Goal: Information Seeking & Learning: Learn about a topic

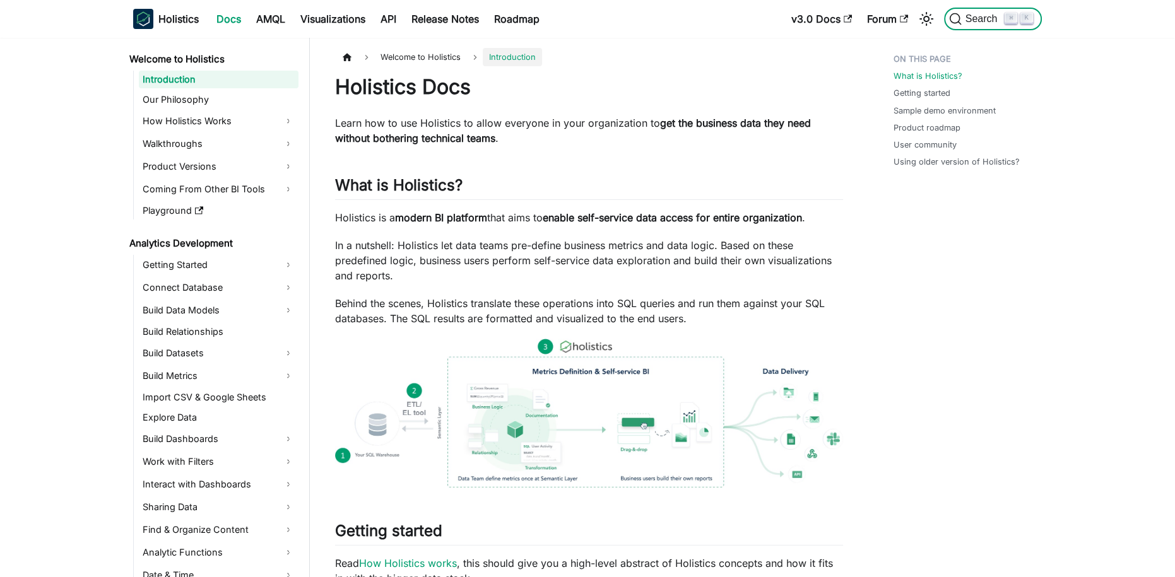
click at [983, 22] on span "Search" at bounding box center [984, 18] width 44 height 11
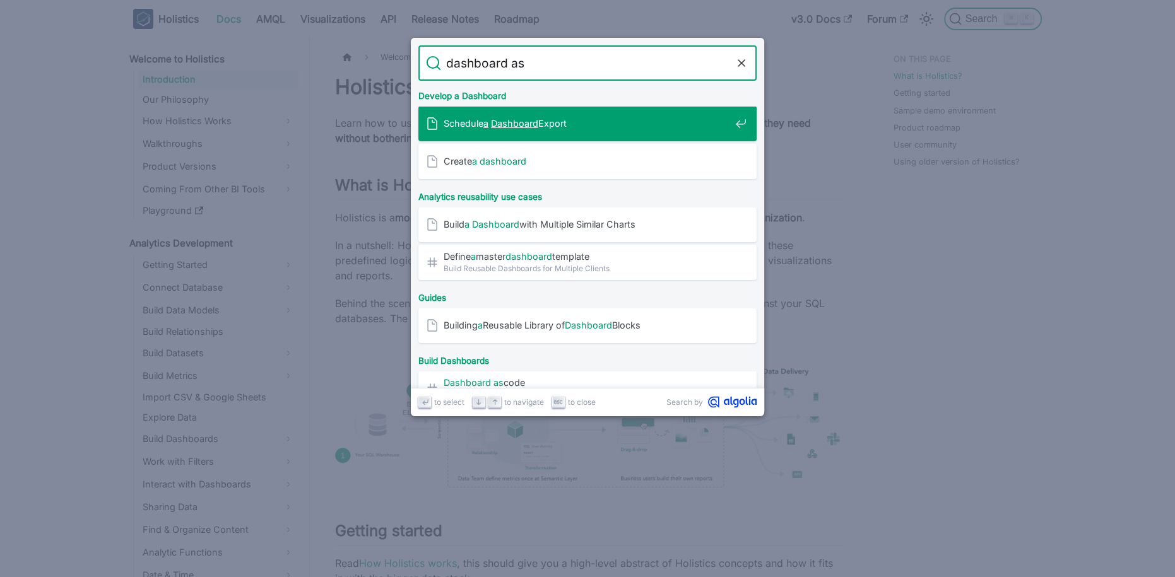
type input "dashboard as c"
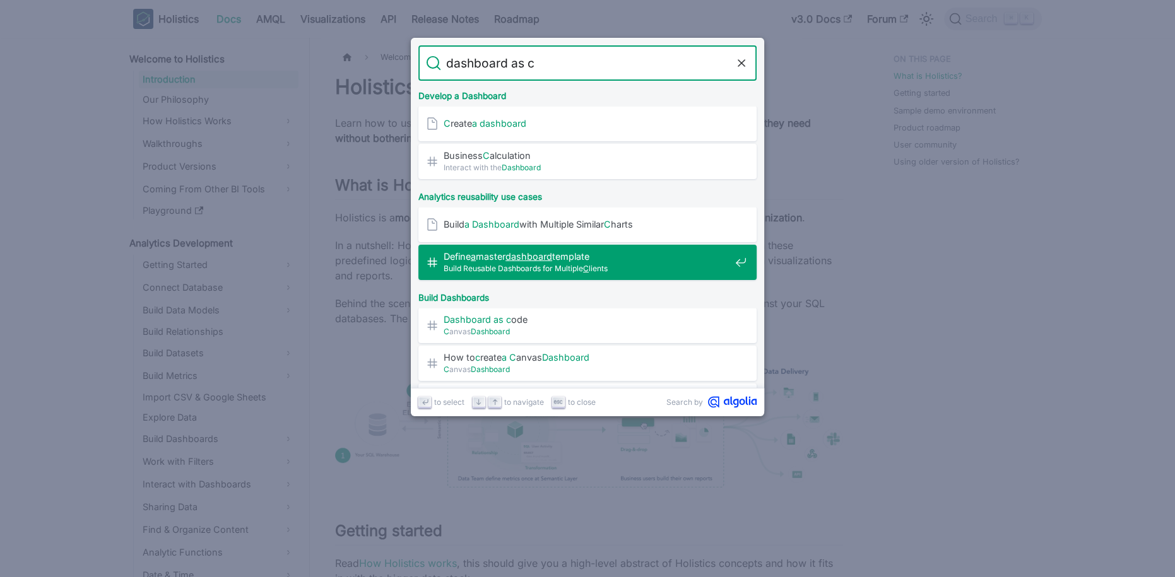
scroll to position [13, 0]
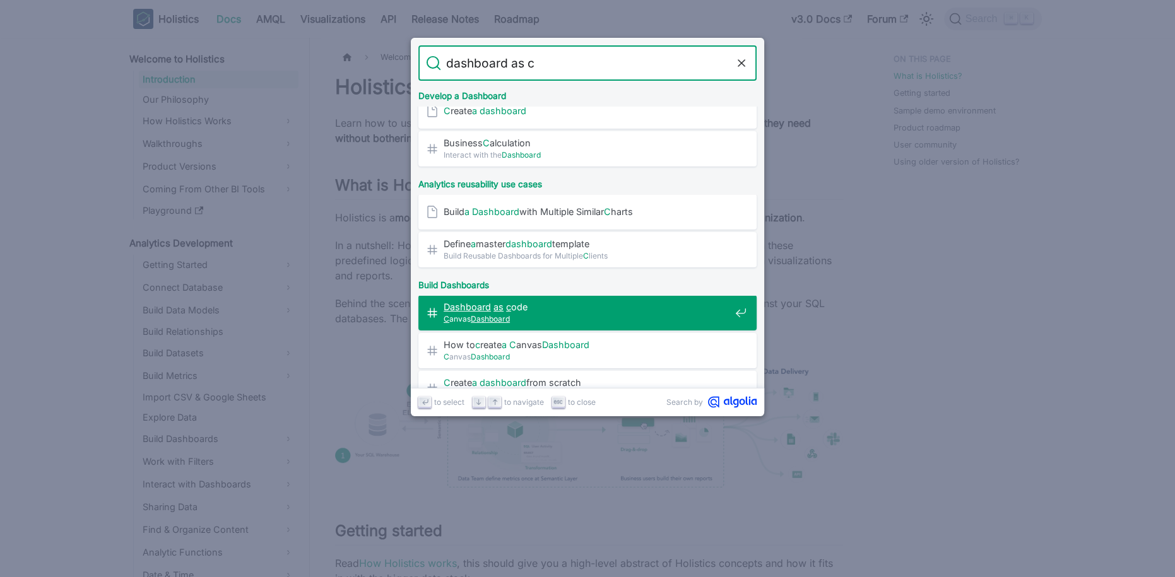
click at [509, 313] on span "C anvas Dashboard" at bounding box center [587, 319] width 287 height 12
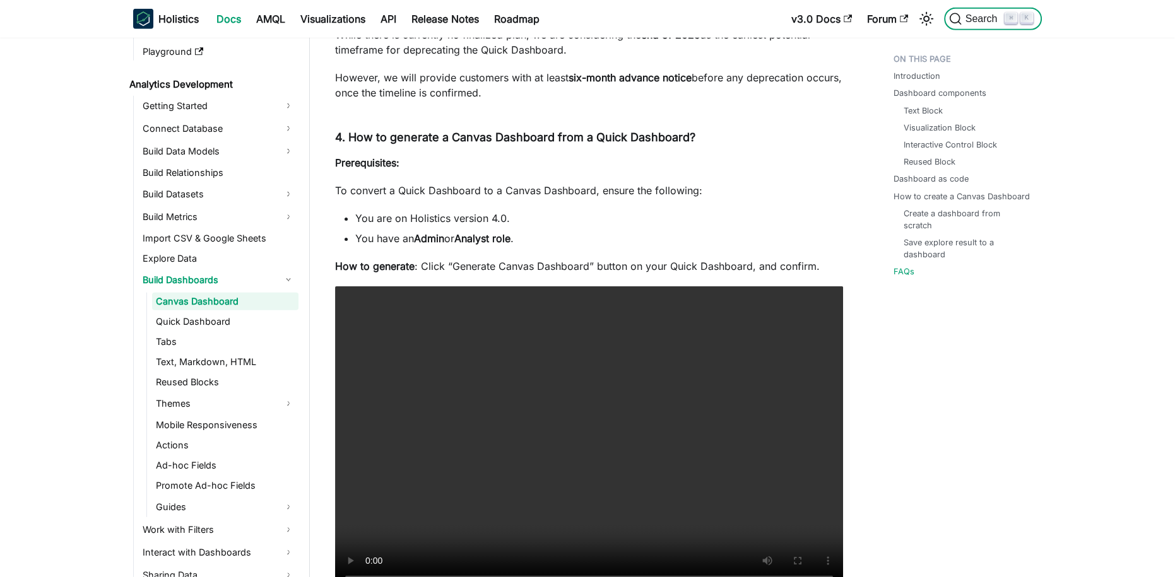
scroll to position [5262, 0]
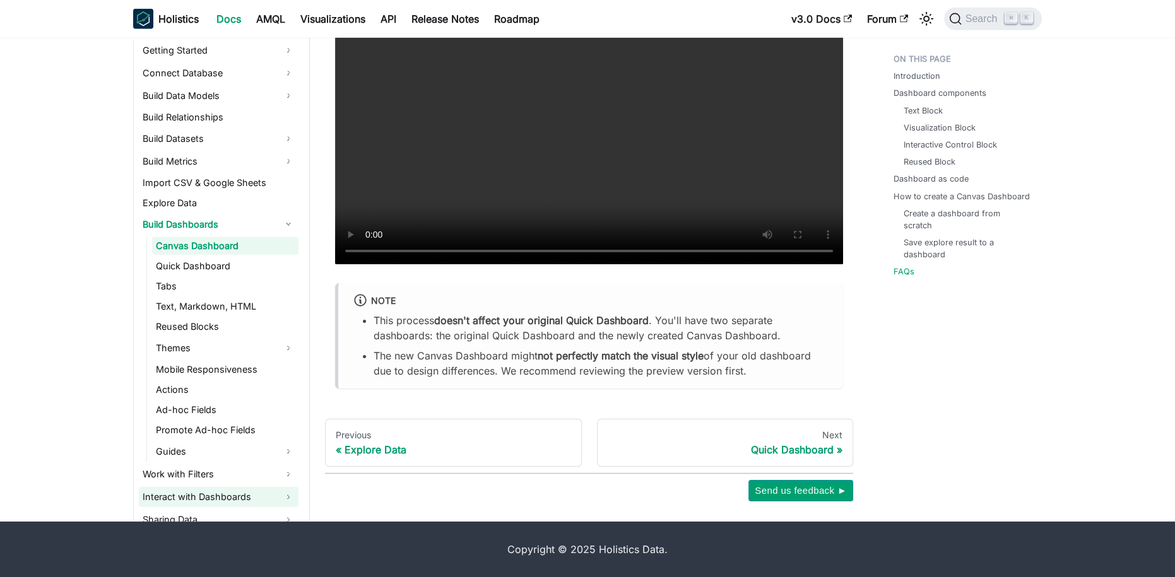
click at [257, 494] on link "Interact with Dashboards" at bounding box center [219, 497] width 160 height 20
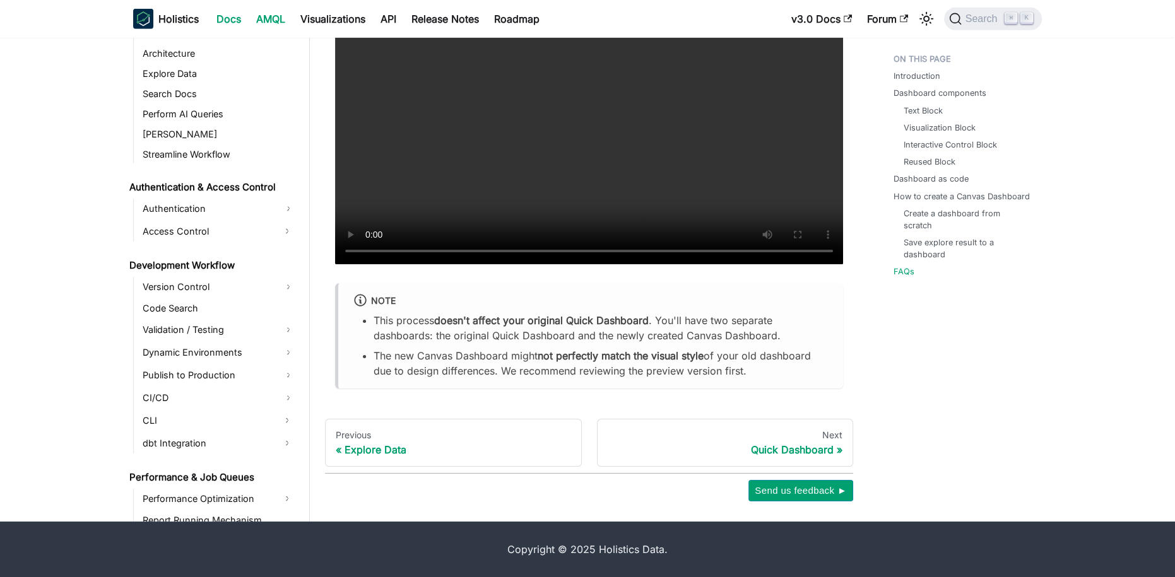
scroll to position [952, 0]
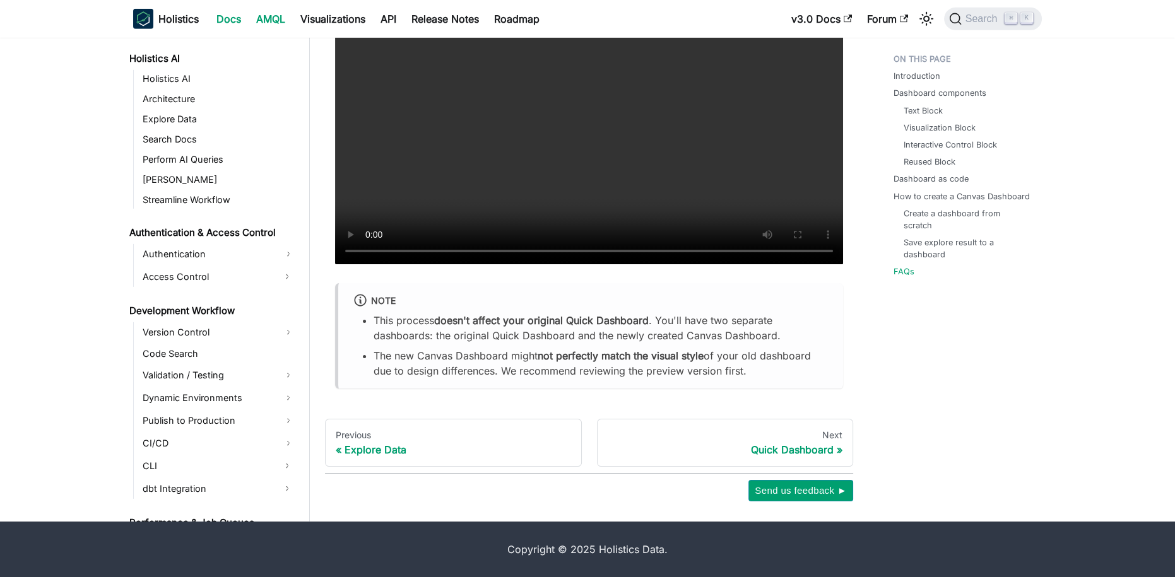
click at [264, 18] on link "AMQL" at bounding box center [271, 19] width 44 height 20
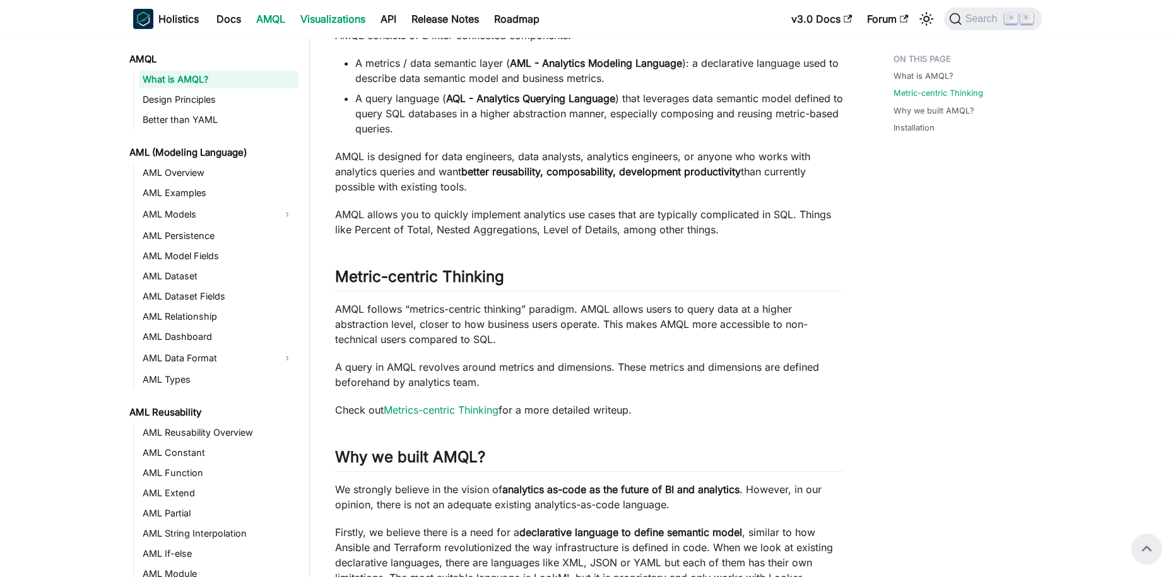
click at [312, 20] on link "Visualizations" at bounding box center [333, 19] width 80 height 20
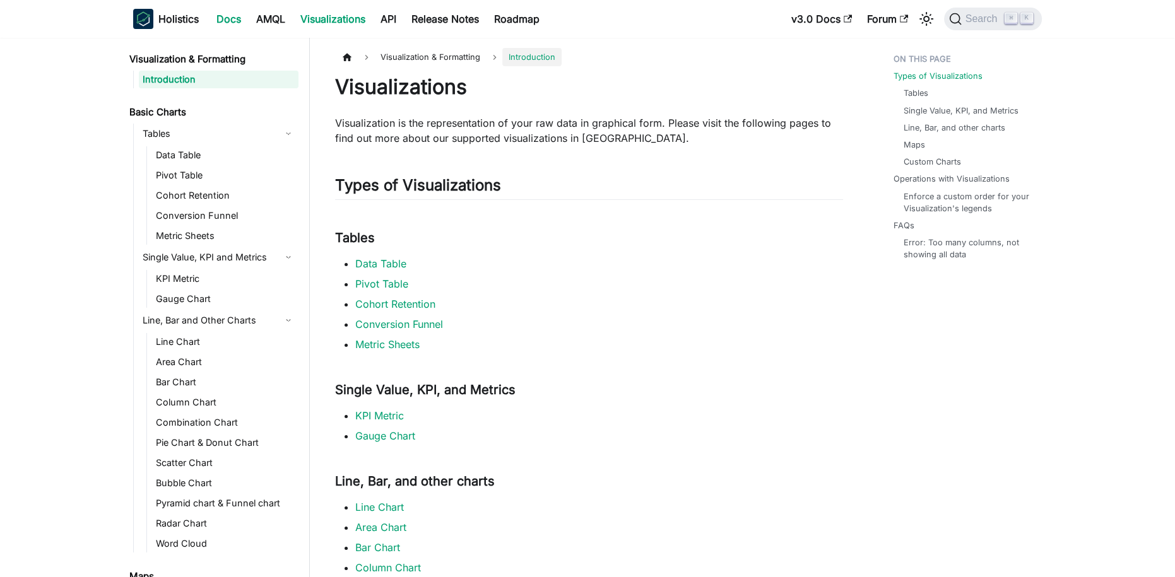
click at [210, 15] on link "Docs" at bounding box center [229, 19] width 40 height 20
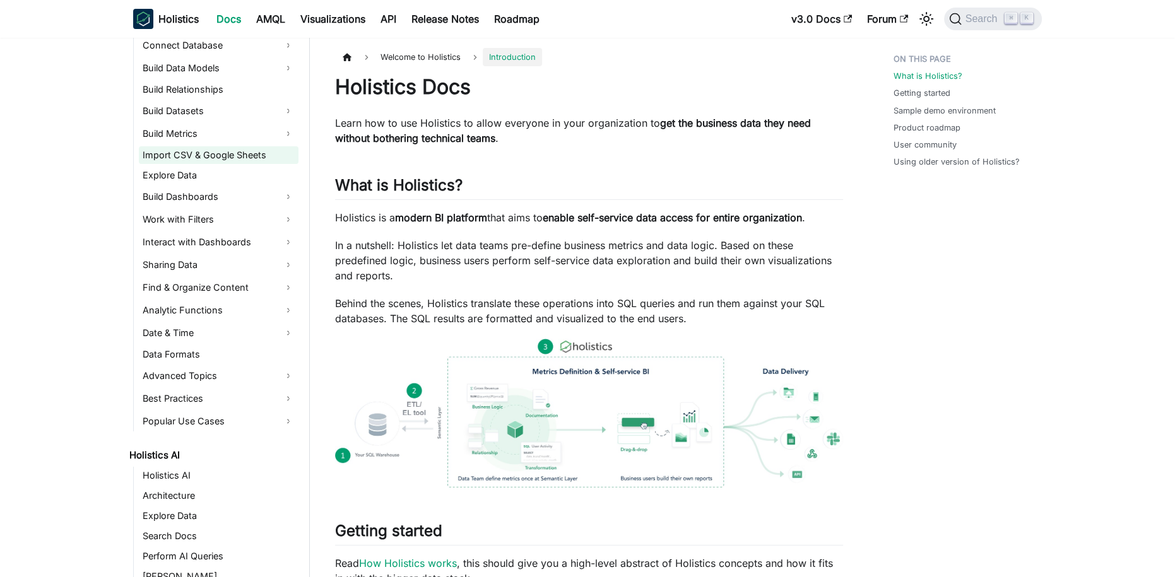
scroll to position [300, 0]
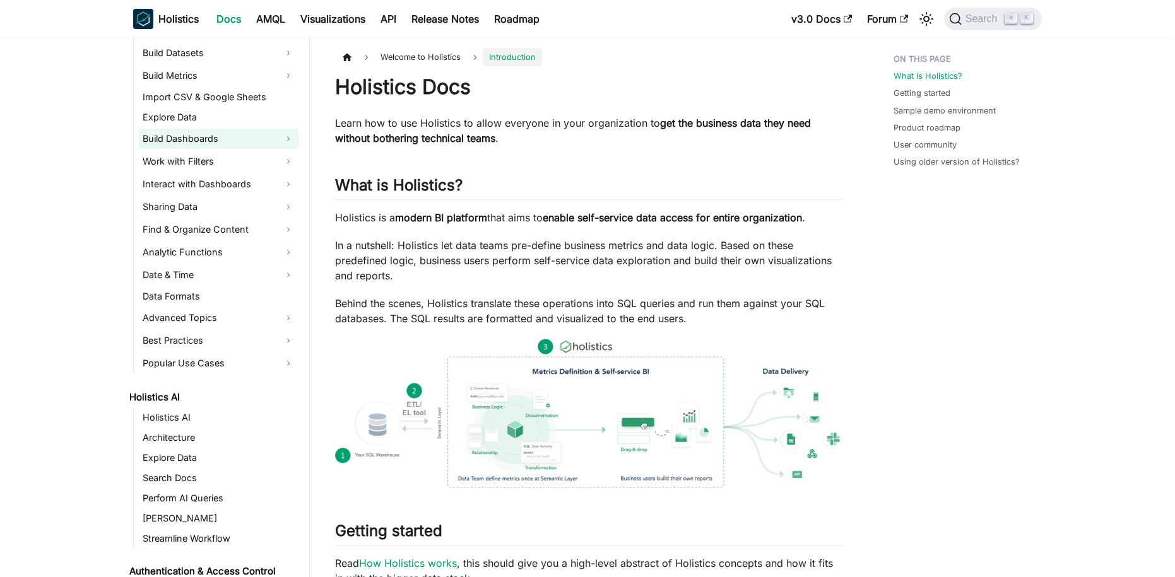
click at [295, 141] on link "Build Dashboards" at bounding box center [219, 139] width 160 height 20
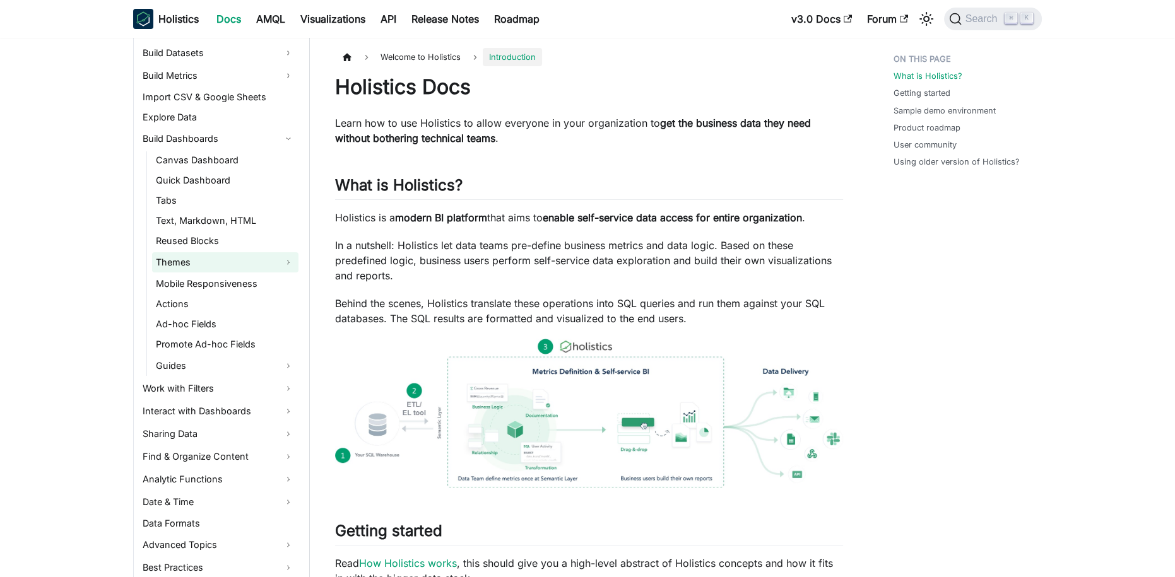
click at [292, 263] on link "Themes" at bounding box center [225, 262] width 146 height 20
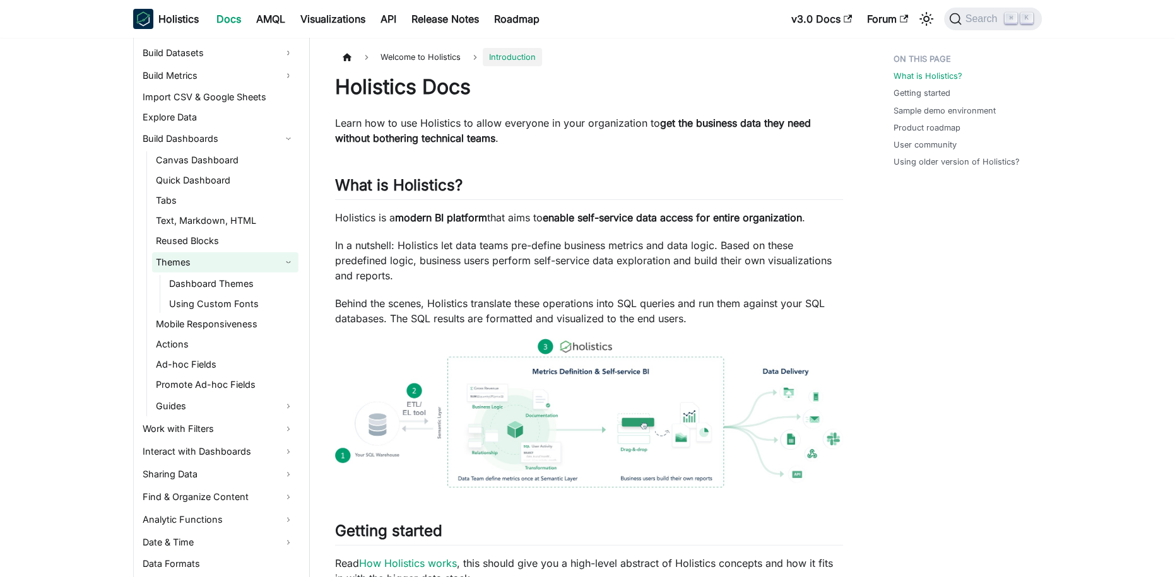
click at [292, 263] on link "Themes" at bounding box center [225, 262] width 146 height 20
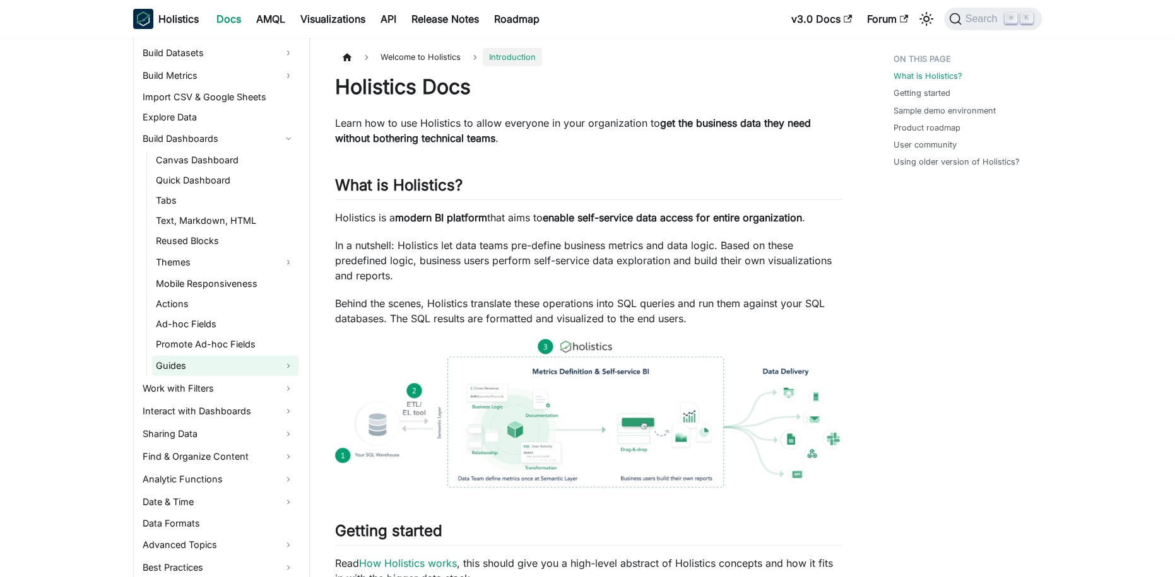
click at [291, 359] on link "Guides" at bounding box center [225, 366] width 146 height 20
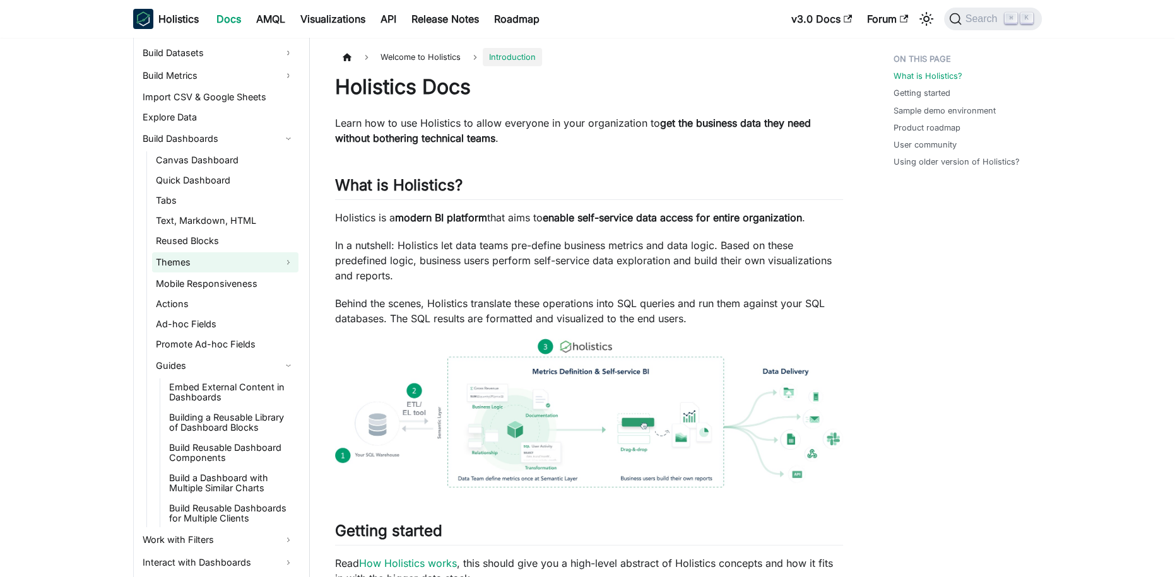
click at [291, 262] on link "Themes" at bounding box center [225, 262] width 146 height 20
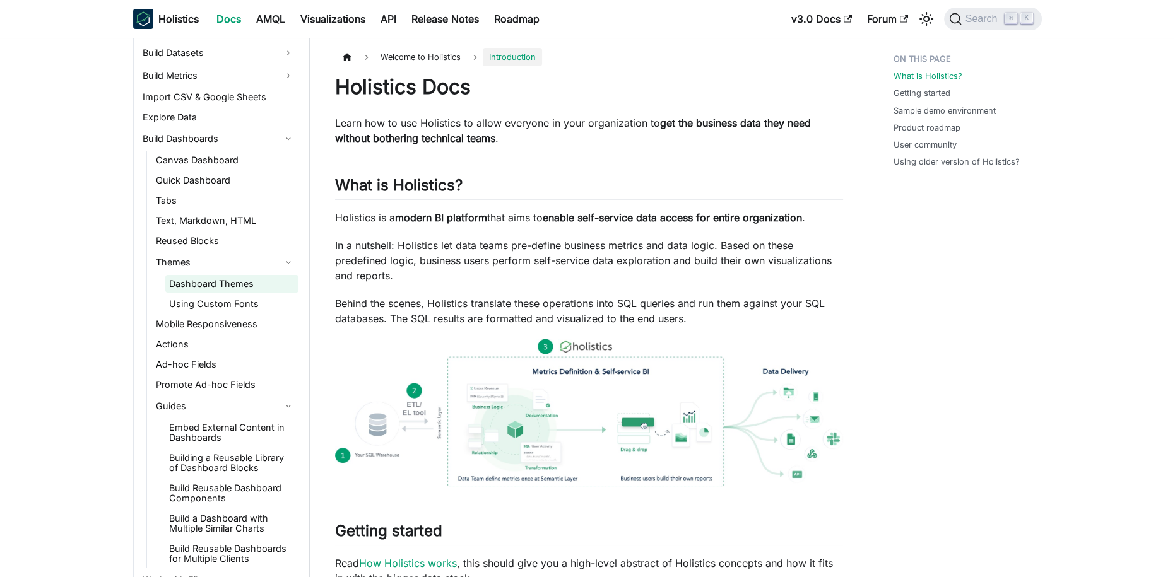
click at [259, 288] on link "Dashboard Themes" at bounding box center [231, 284] width 133 height 18
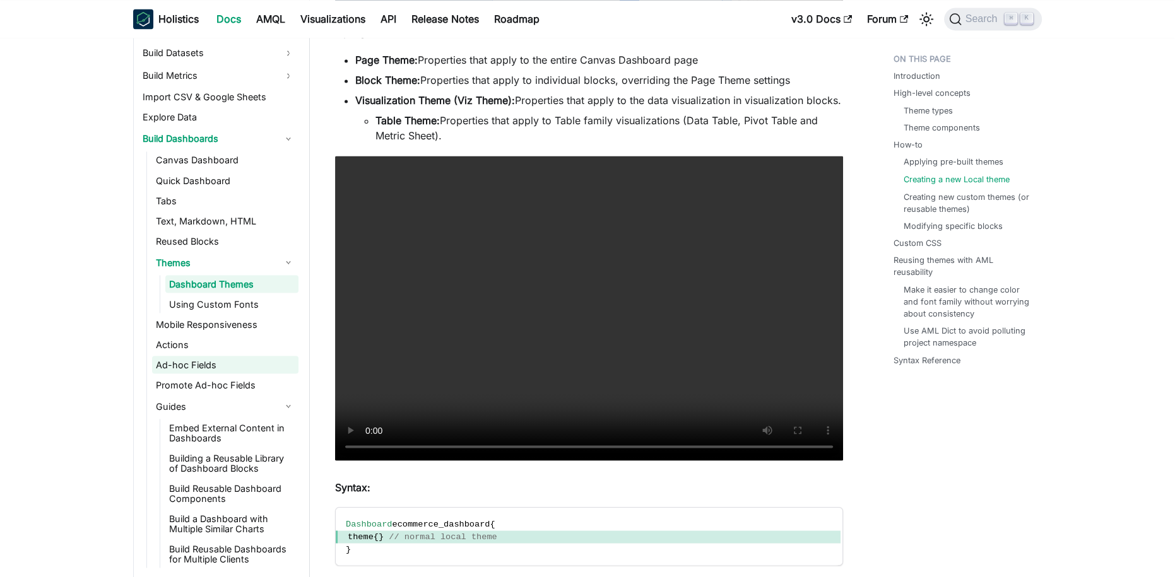
scroll to position [360, 0]
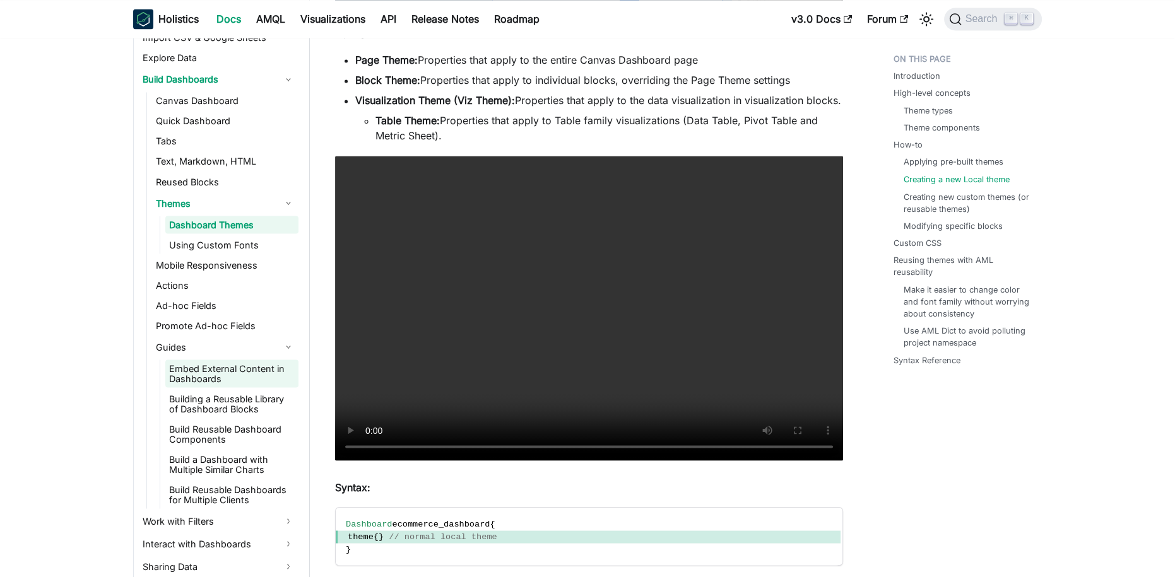
click at [243, 371] on link "Embed External Content in Dashboards" at bounding box center [231, 374] width 133 height 28
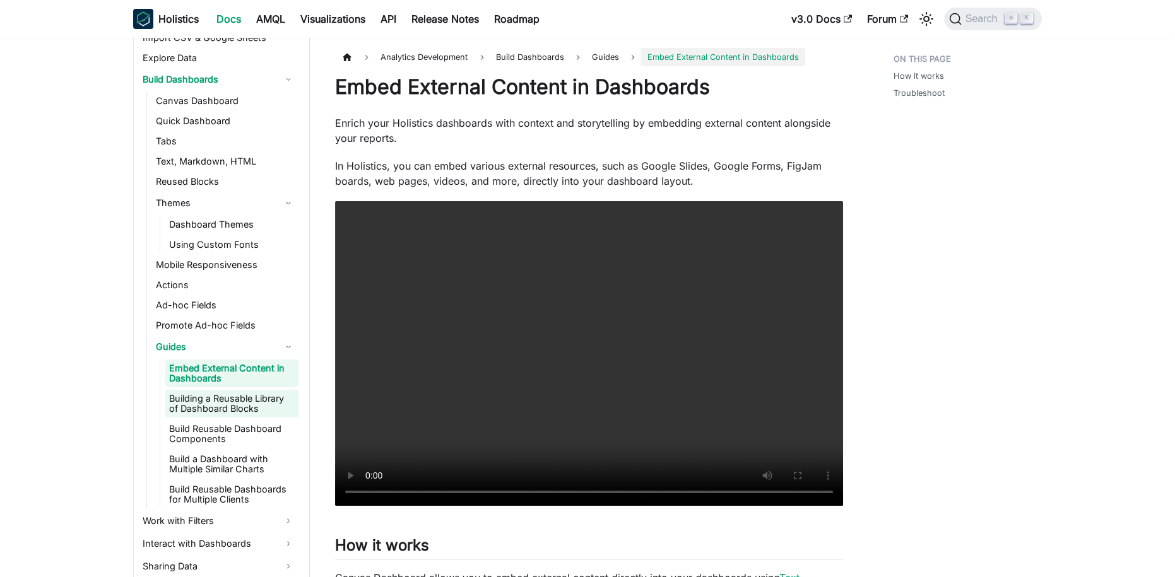
click at [230, 395] on link "Building a Reusable Library of Dashboard Blocks" at bounding box center [231, 404] width 133 height 28
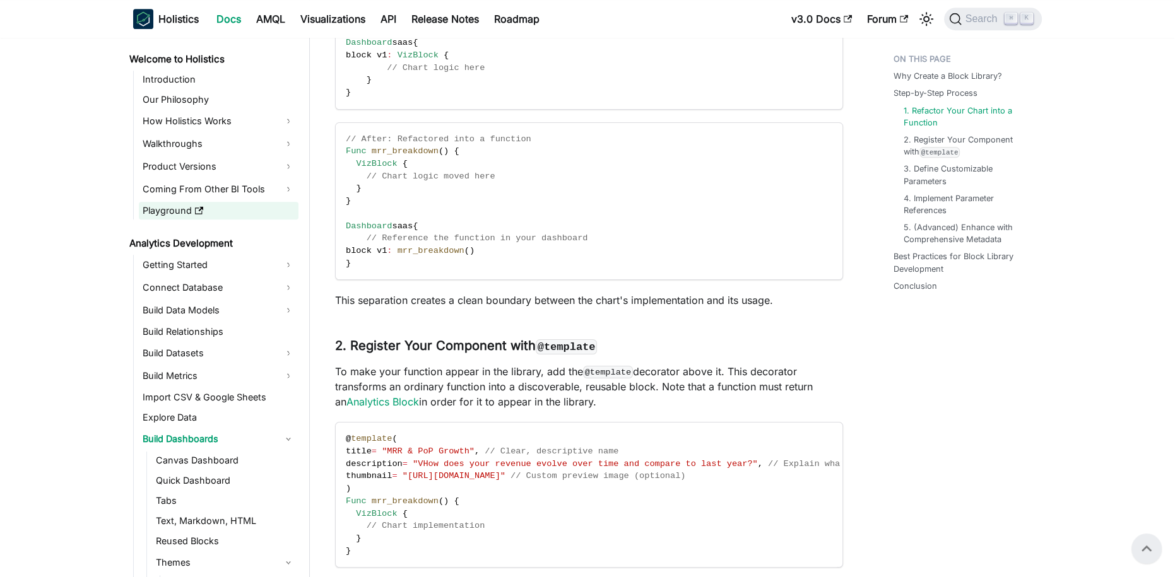
scroll to position [943, 0]
click at [287, 167] on link "Product Versions" at bounding box center [219, 167] width 160 height 20
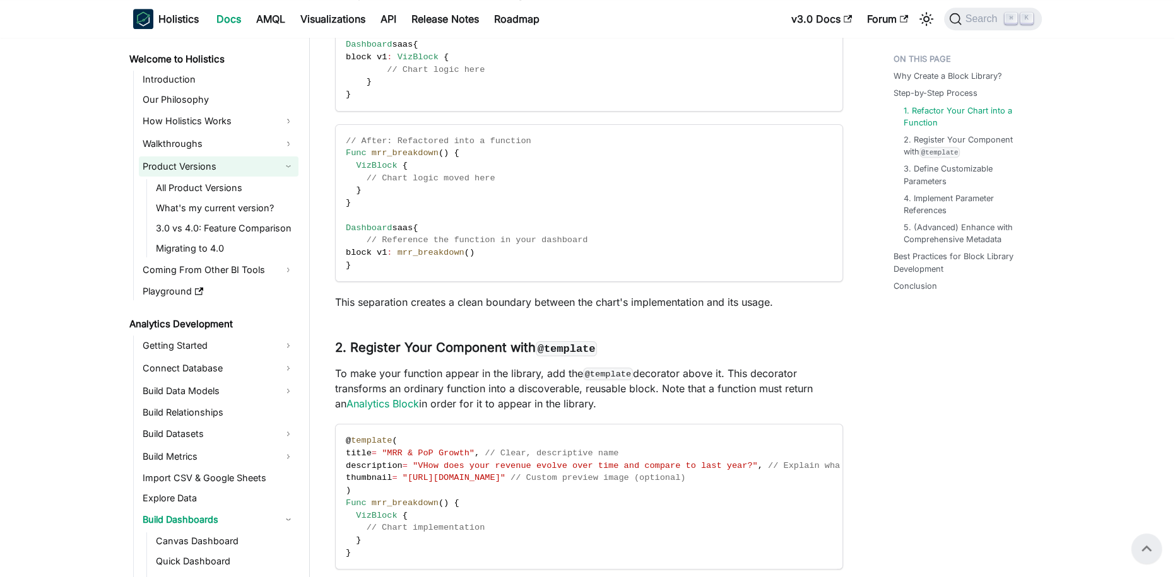
click at [287, 167] on link "Product Versions" at bounding box center [219, 167] width 160 height 20
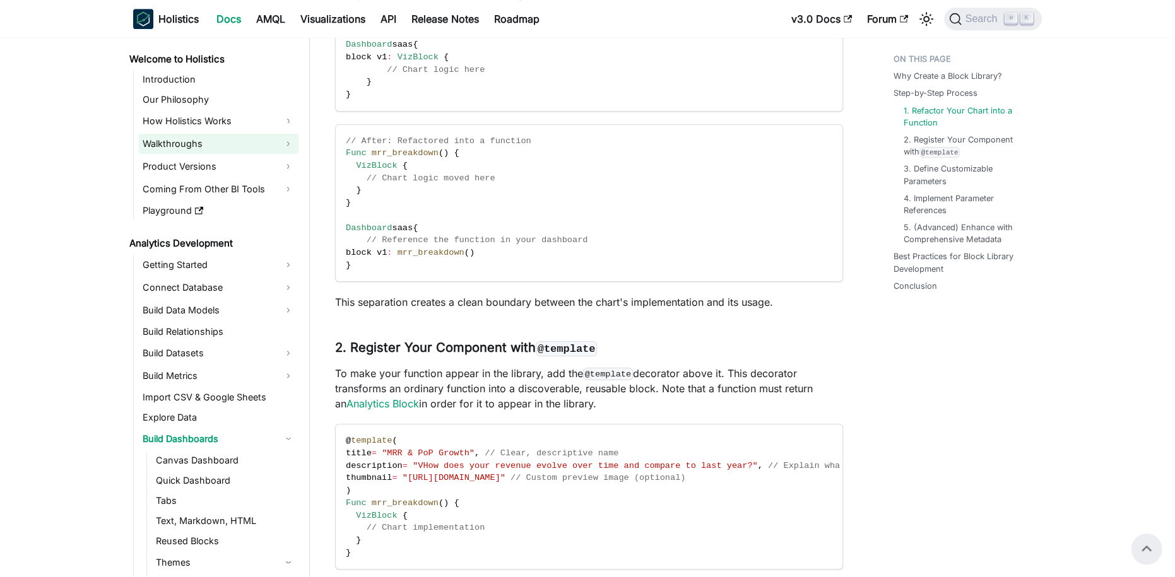
click at [287, 140] on link "Walkthroughs" at bounding box center [219, 144] width 160 height 20
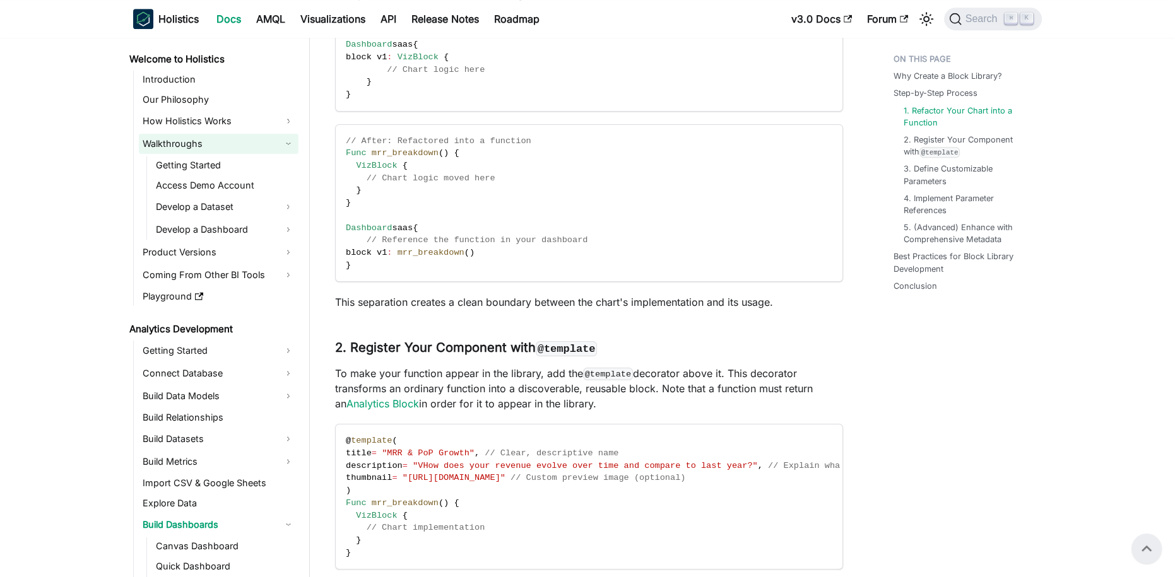
click at [287, 140] on link "Walkthroughs" at bounding box center [219, 144] width 160 height 20
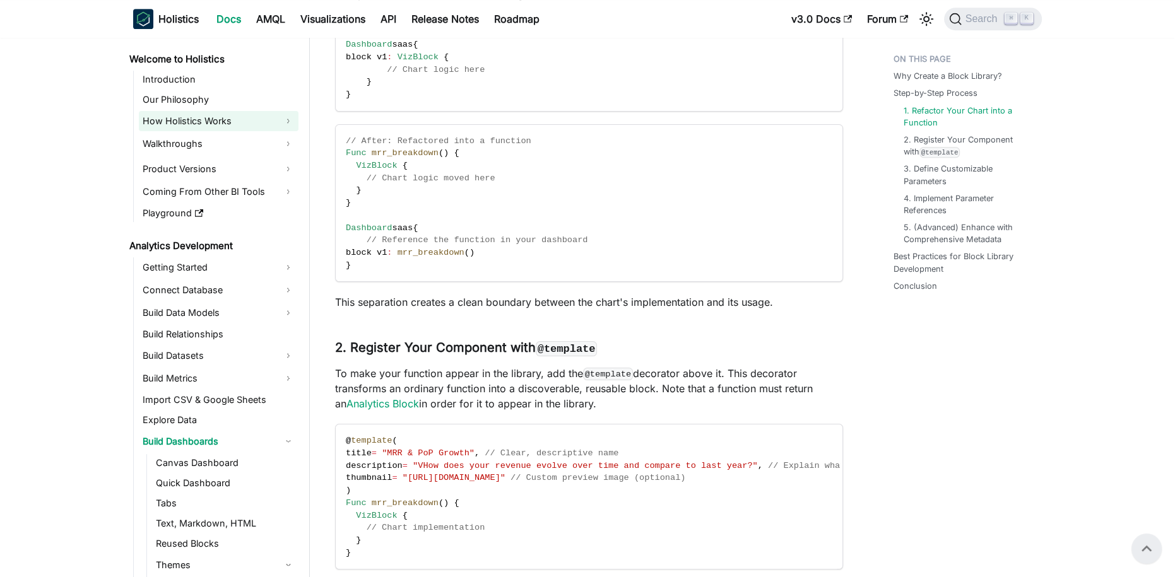
click at [285, 119] on link "How Holistics Works" at bounding box center [219, 121] width 160 height 20
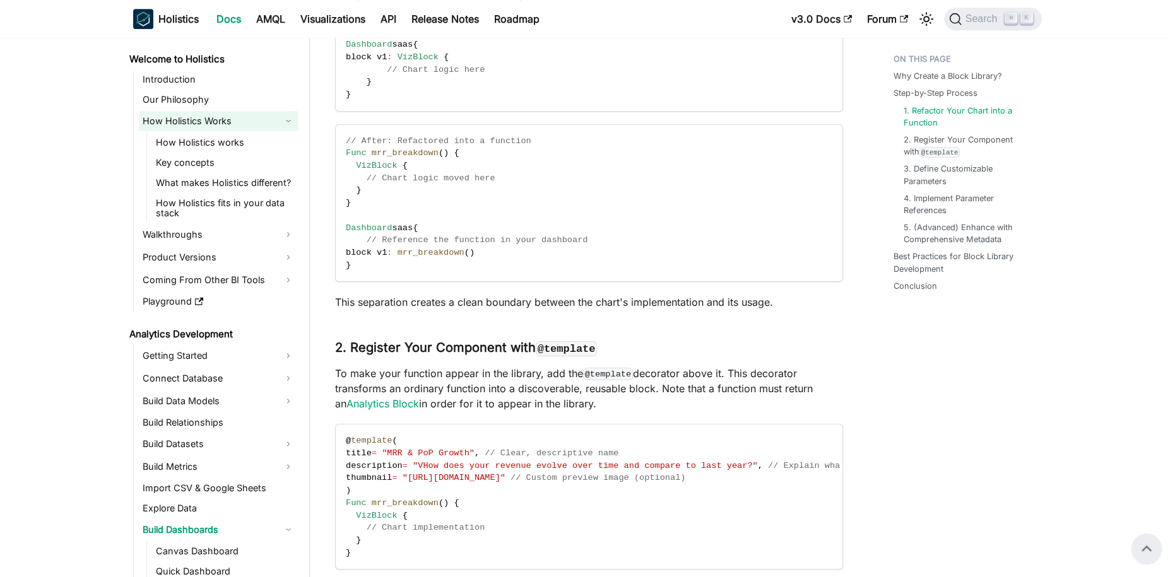
click at [285, 119] on link "How Holistics Works" at bounding box center [219, 121] width 160 height 20
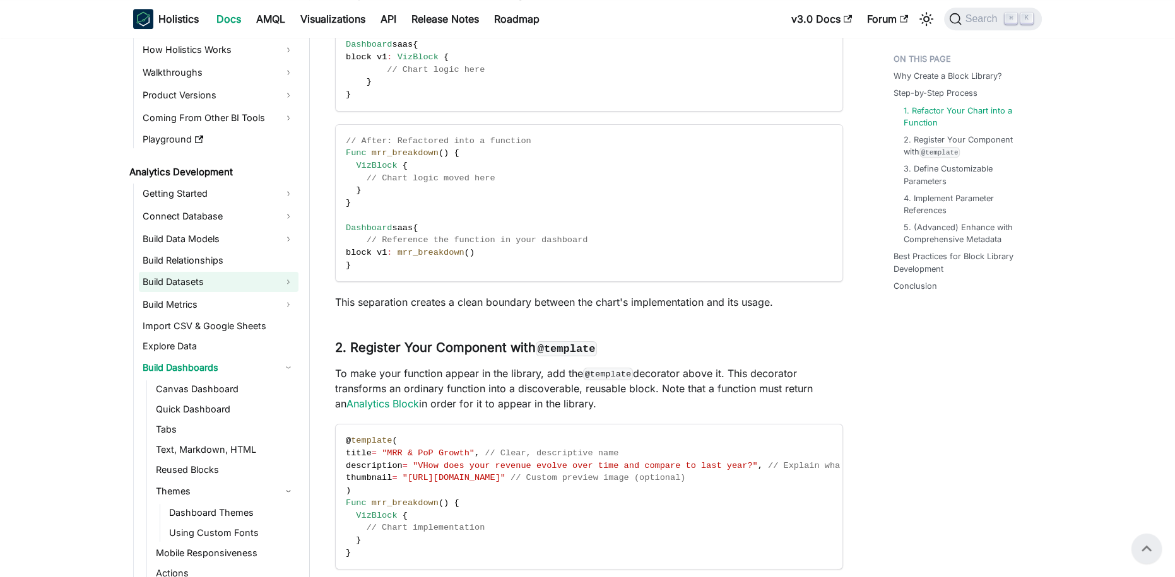
scroll to position [206, 0]
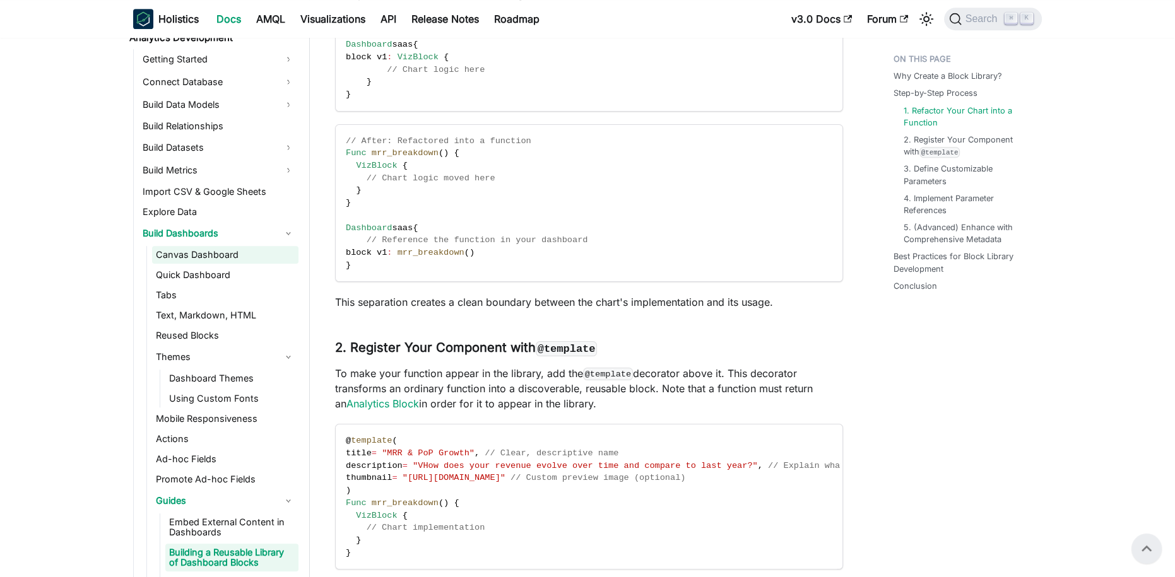
click at [212, 252] on link "Canvas Dashboard" at bounding box center [225, 255] width 146 height 18
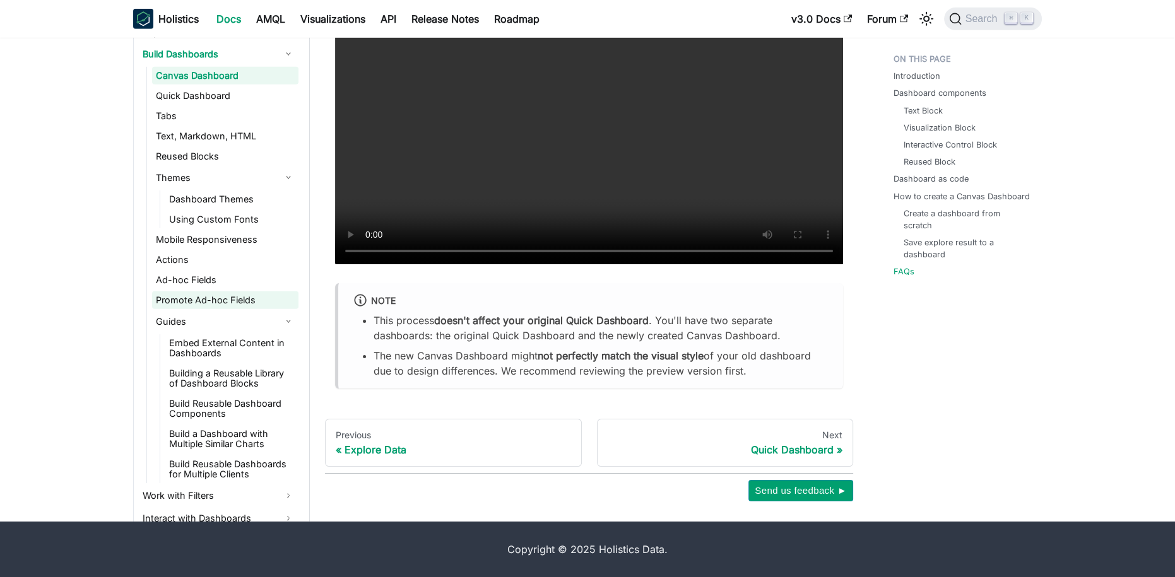
scroll to position [350, 0]
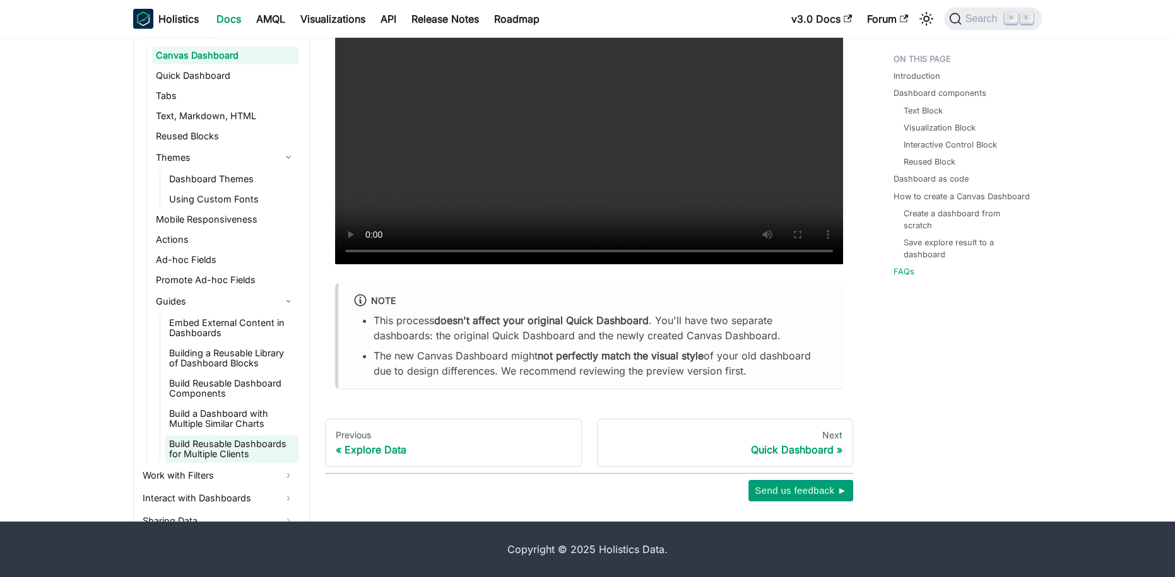
click at [259, 447] on link "Build Reusable Dashboards for Multiple Clients" at bounding box center [231, 449] width 133 height 28
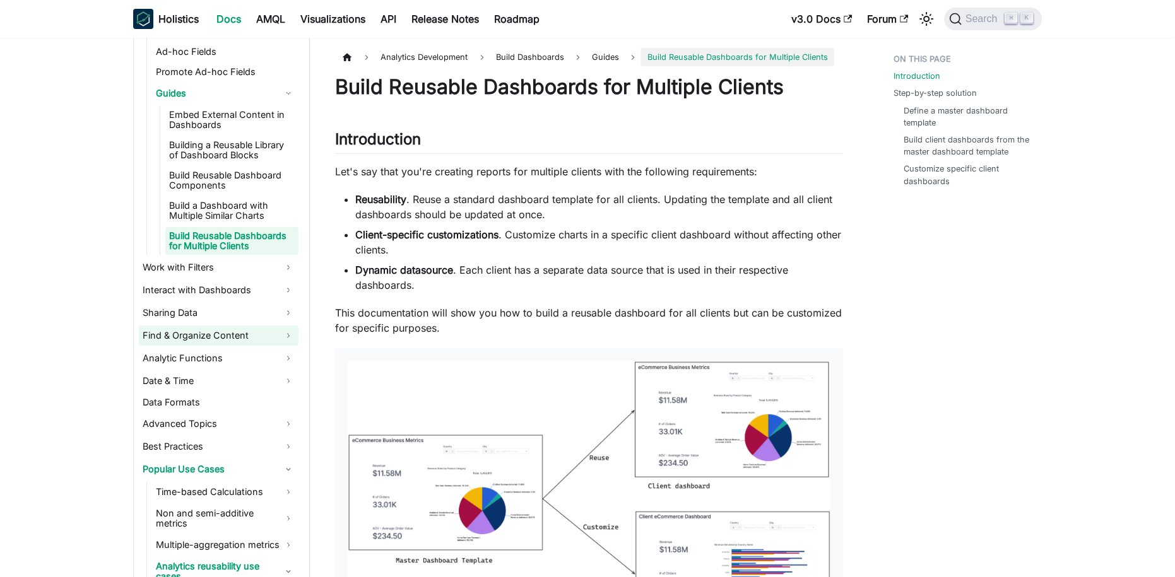
scroll to position [623, 0]
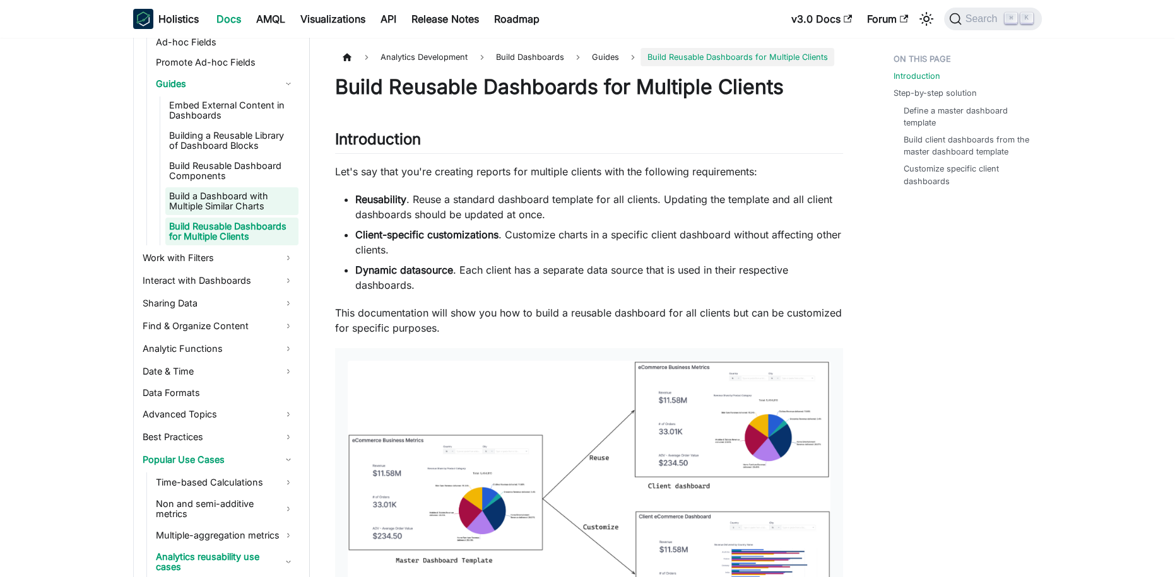
click at [219, 209] on link "Build a Dashboard with Multiple Similar Charts" at bounding box center [231, 201] width 133 height 28
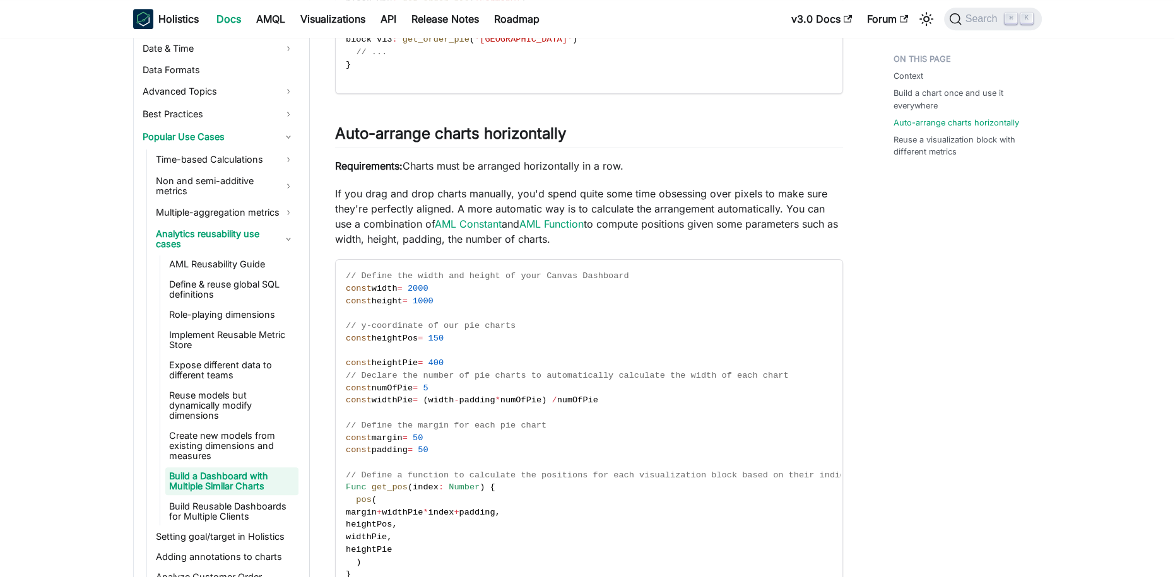
scroll to position [962, 0]
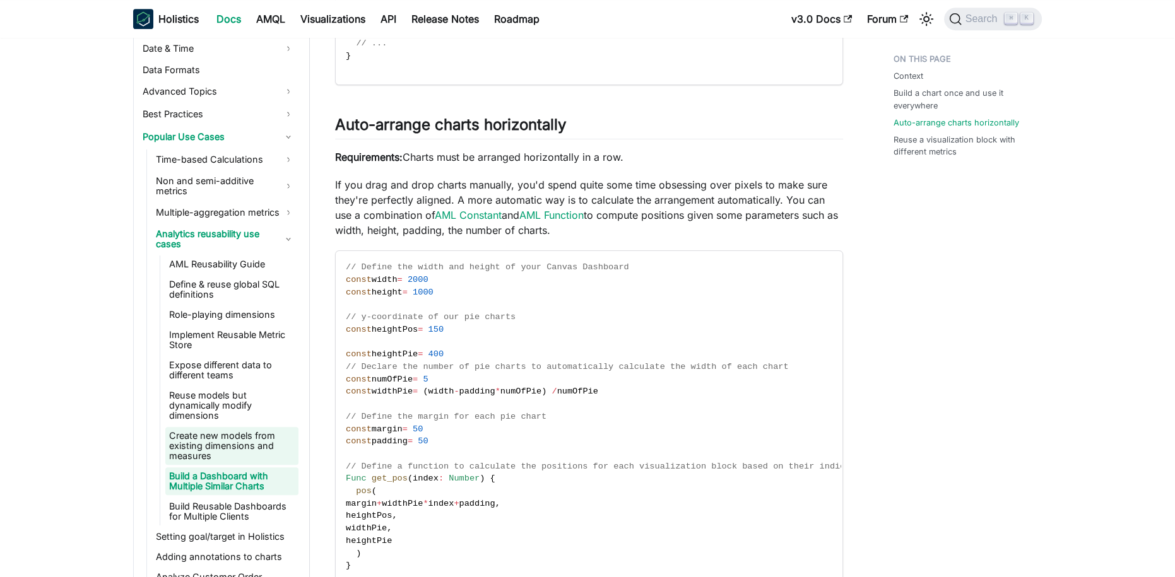
click at [236, 427] on link "Create new models from existing dimensions and measures" at bounding box center [231, 446] width 133 height 38
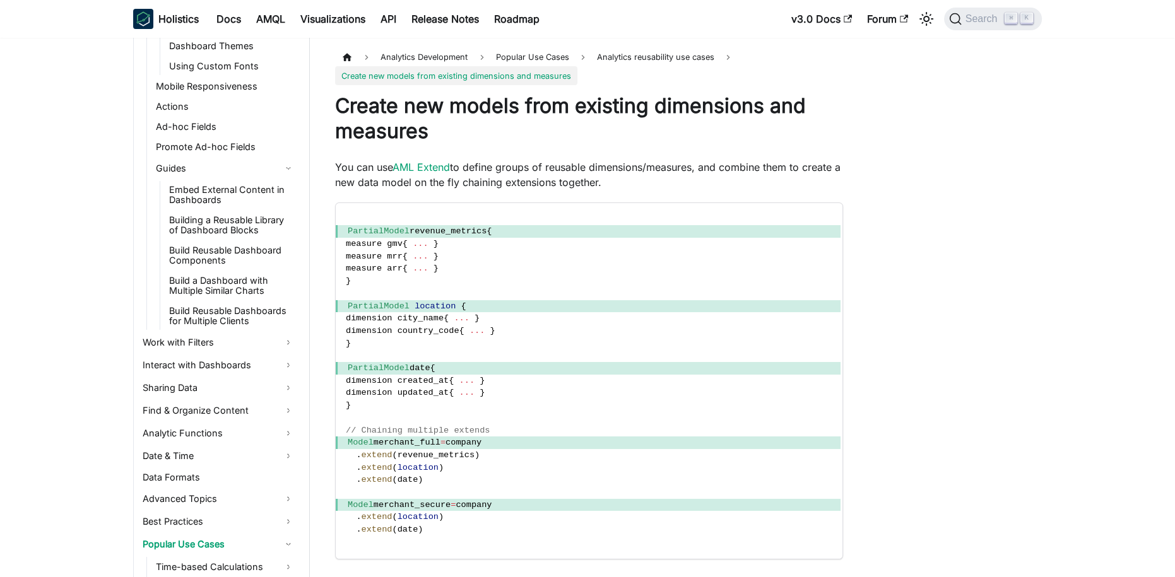
scroll to position [537, 0]
click at [217, 170] on link "Guides" at bounding box center [225, 170] width 146 height 20
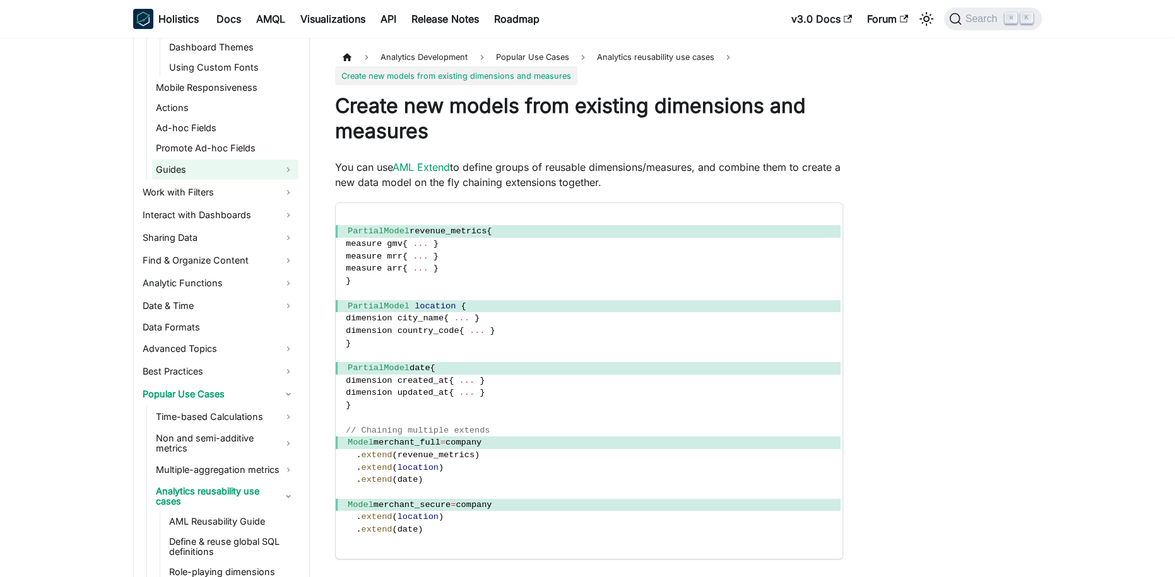
click at [217, 170] on link "Guides" at bounding box center [225, 170] width 146 height 20
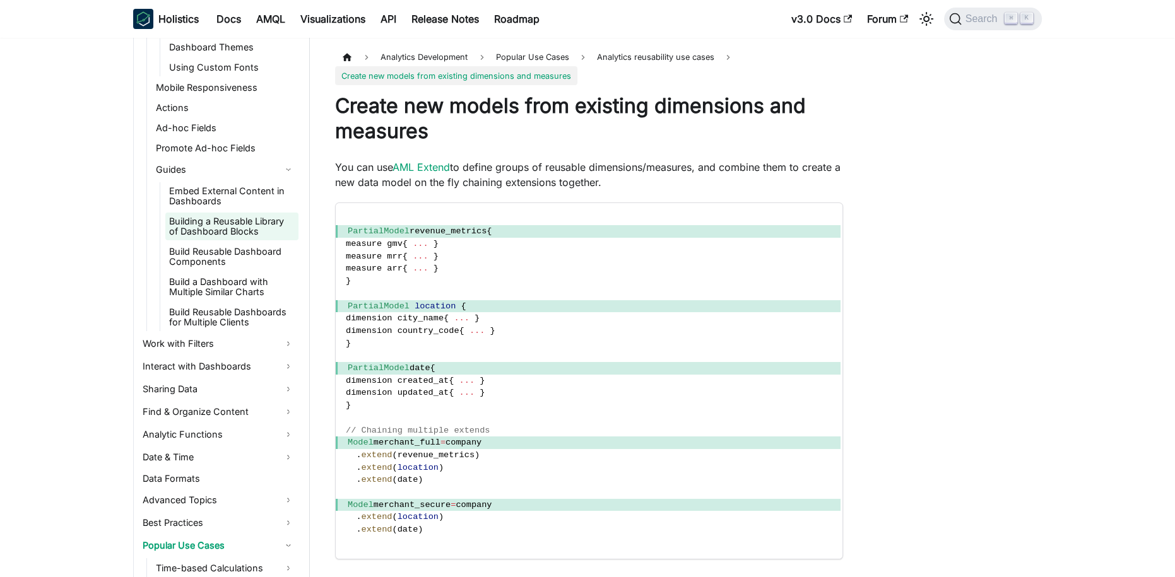
click at [217, 223] on link "Building a Reusable Library of Dashboard Blocks" at bounding box center [231, 227] width 133 height 28
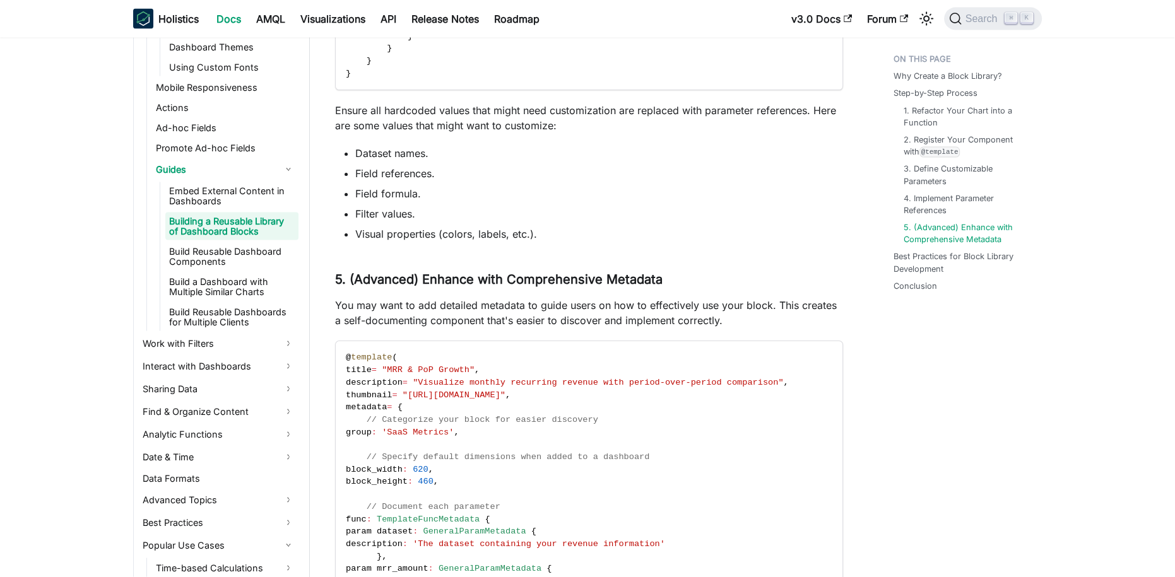
scroll to position [4059, 0]
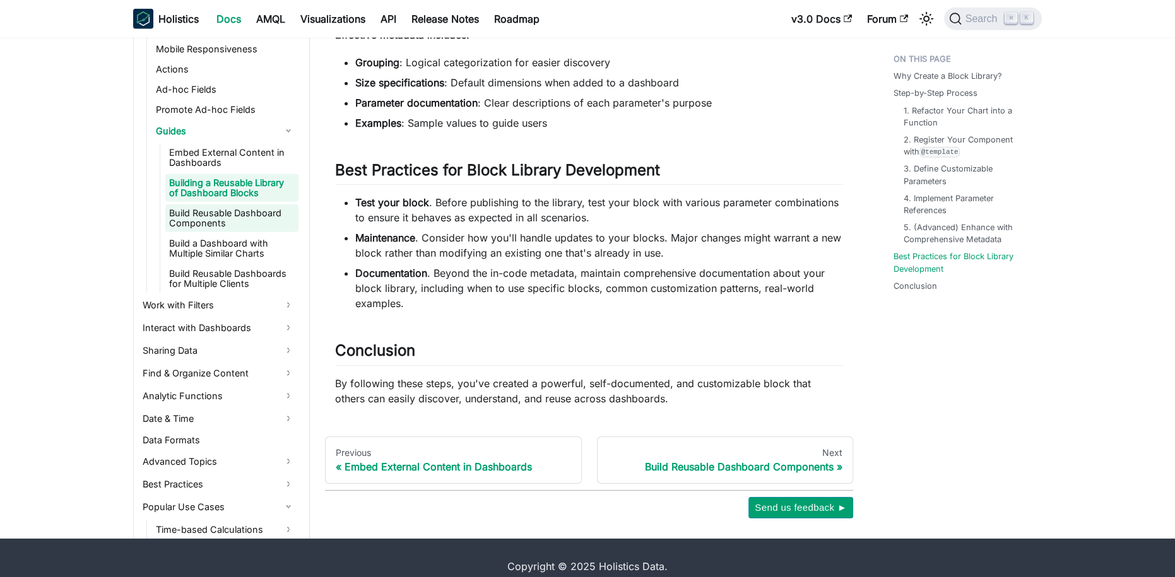
click at [238, 204] on link "Build Reusable Dashboard Components" at bounding box center [231, 218] width 133 height 28
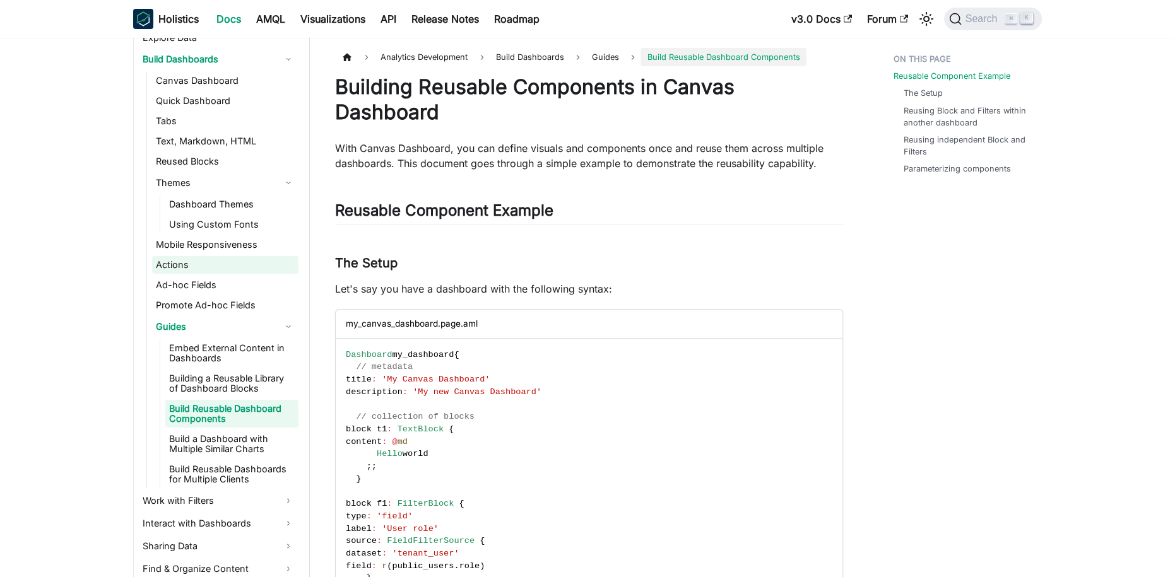
scroll to position [379, 0]
click at [210, 208] on link "Dashboard Themes" at bounding box center [231, 205] width 133 height 18
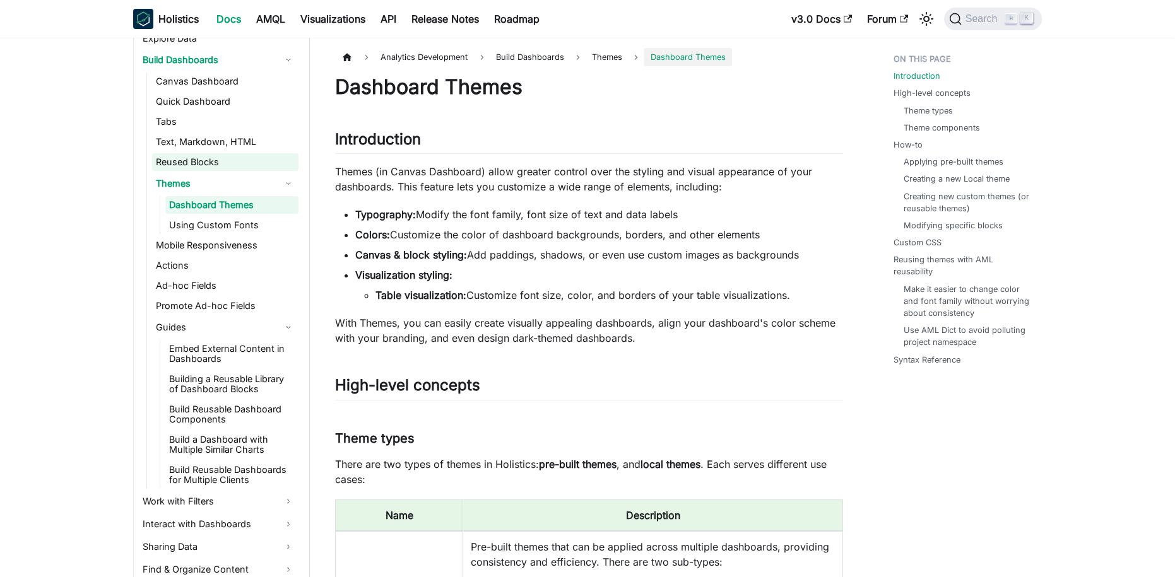
click at [193, 164] on link "Reused Blocks" at bounding box center [225, 162] width 146 height 18
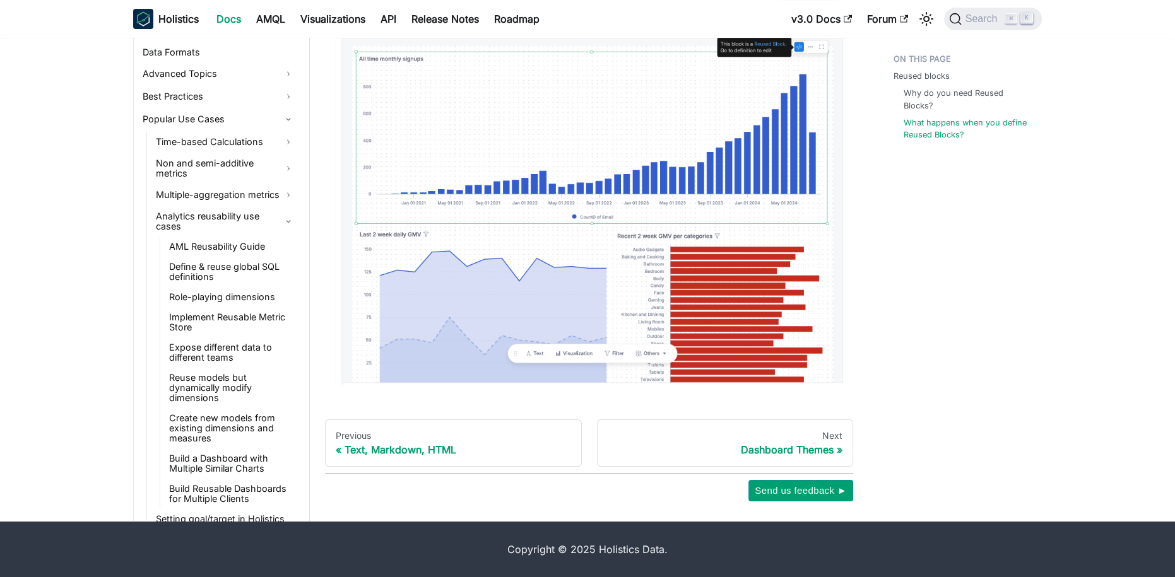
scroll to position [907, 0]
click at [290, 122] on link "Popular Use Cases" at bounding box center [219, 120] width 160 height 20
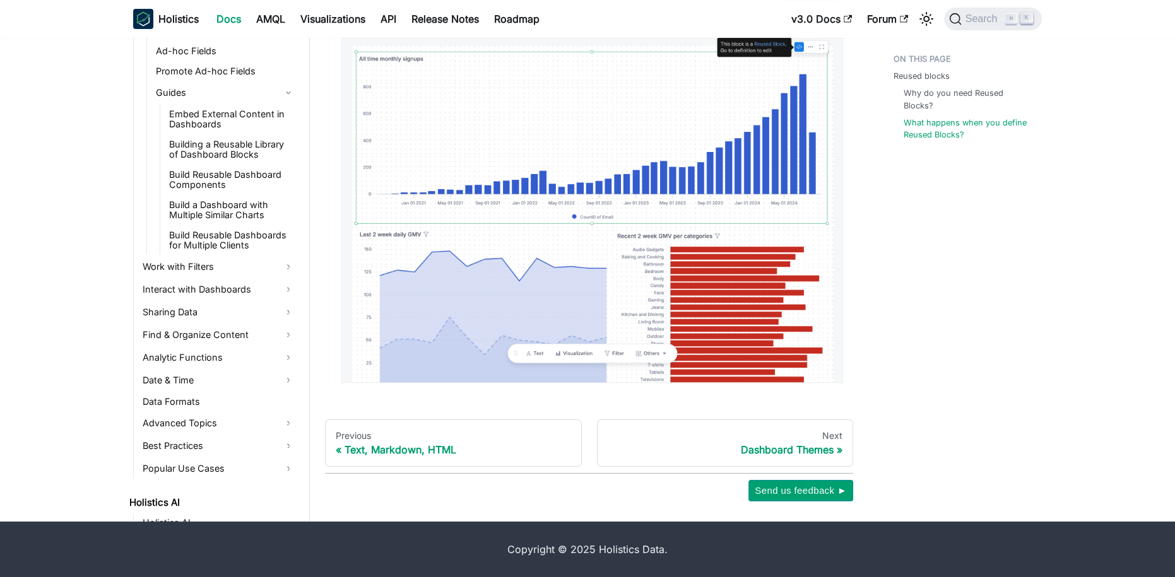
scroll to position [601, 0]
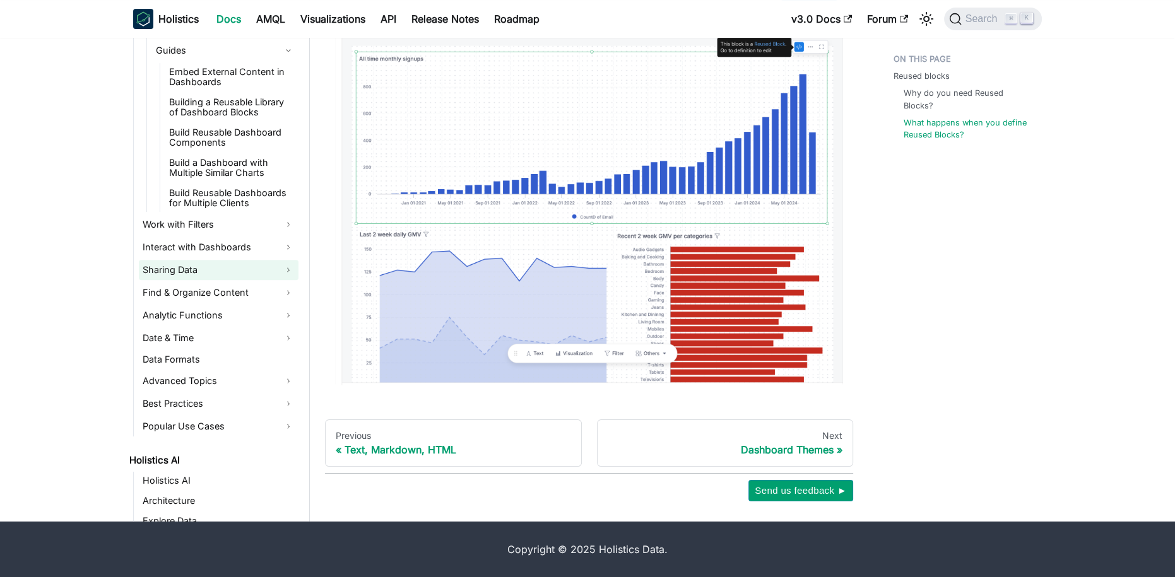
click at [288, 268] on link "Sharing Data" at bounding box center [219, 270] width 160 height 20
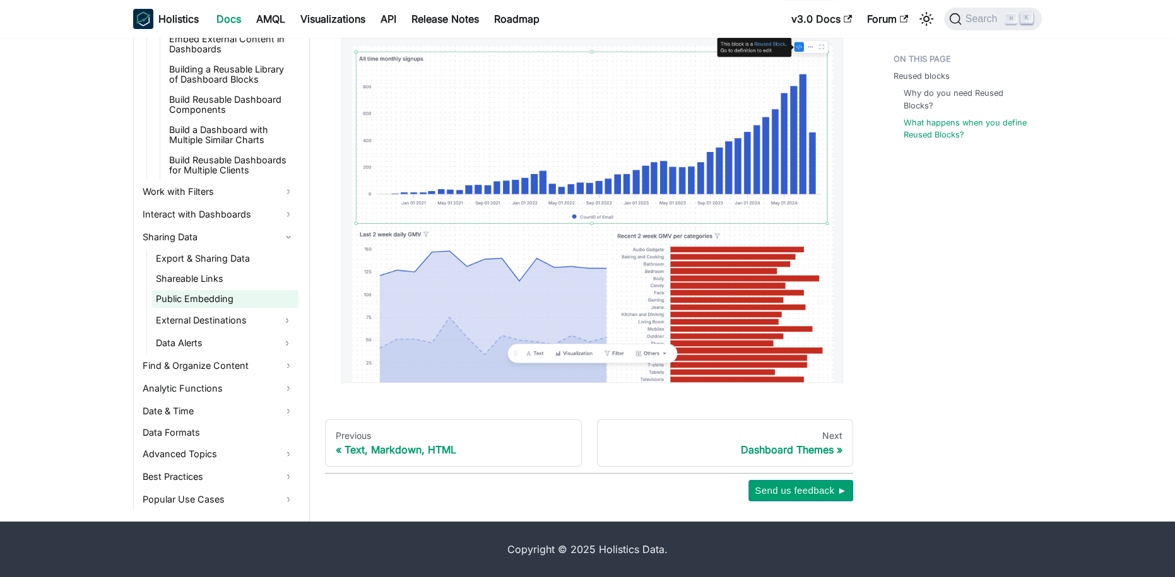
scroll to position [636, 0]
click at [238, 338] on link "Data Alerts" at bounding box center [214, 341] width 124 height 20
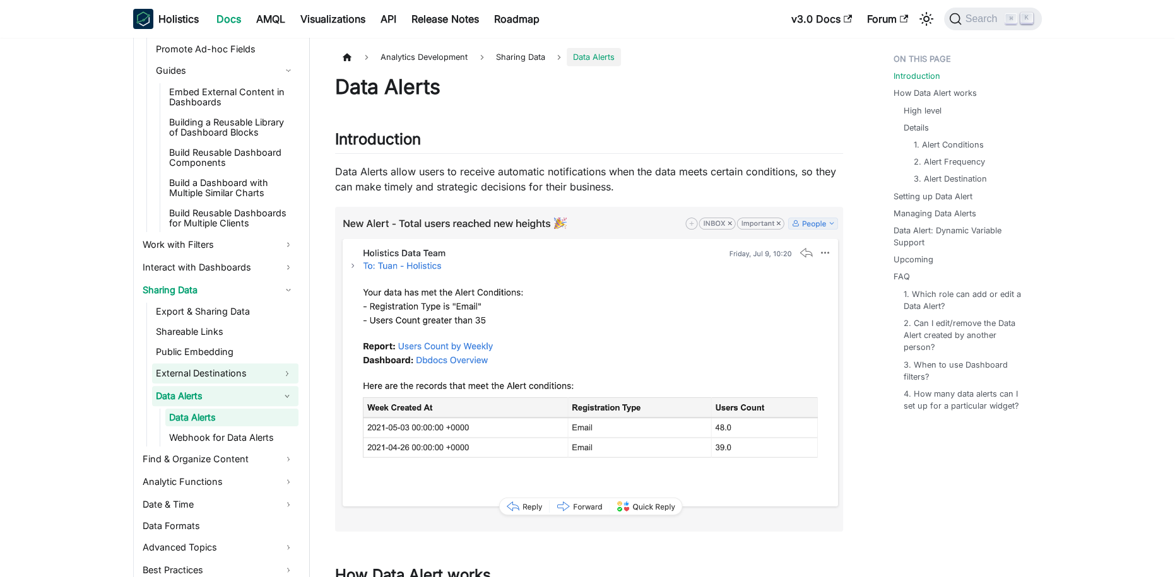
click at [220, 371] on link "External Destinations" at bounding box center [214, 374] width 124 height 20
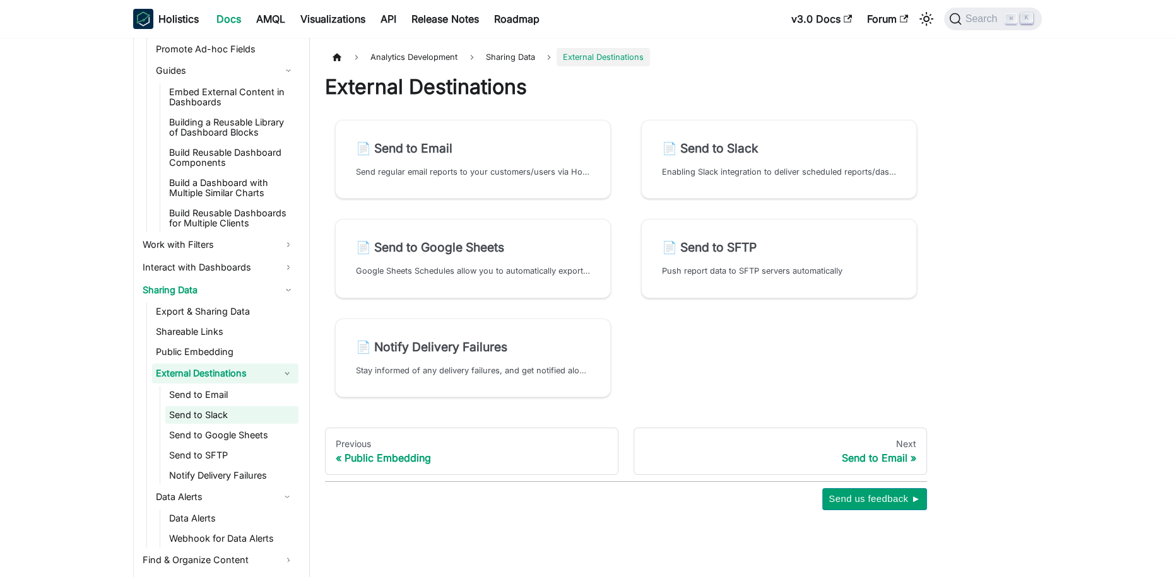
scroll to position [678, 0]
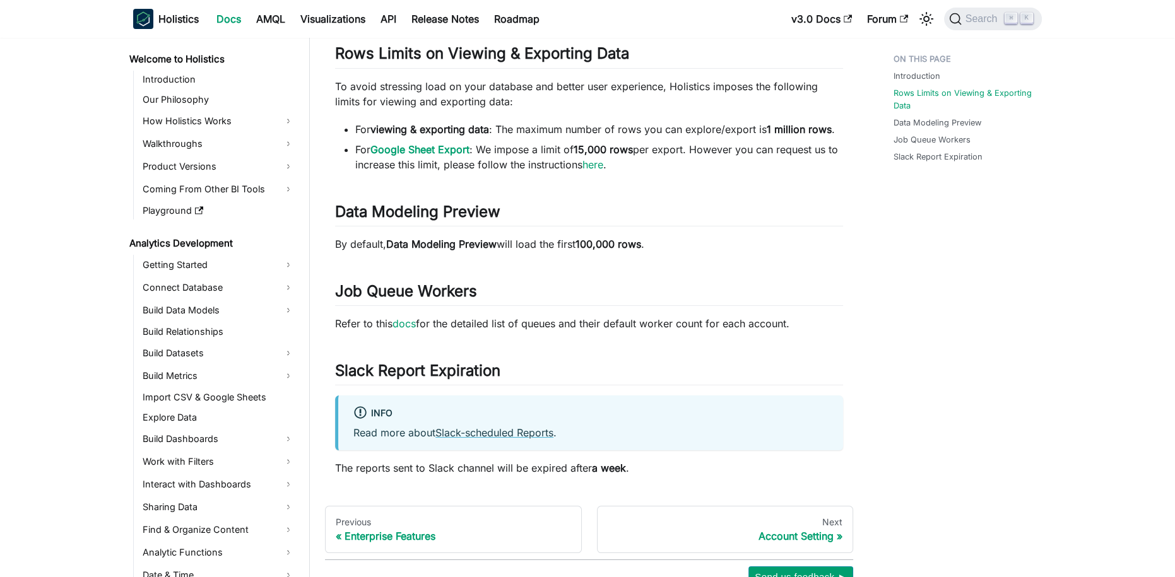
scroll to position [1364, 0]
